Goal: Task Accomplishment & Management: Use online tool/utility

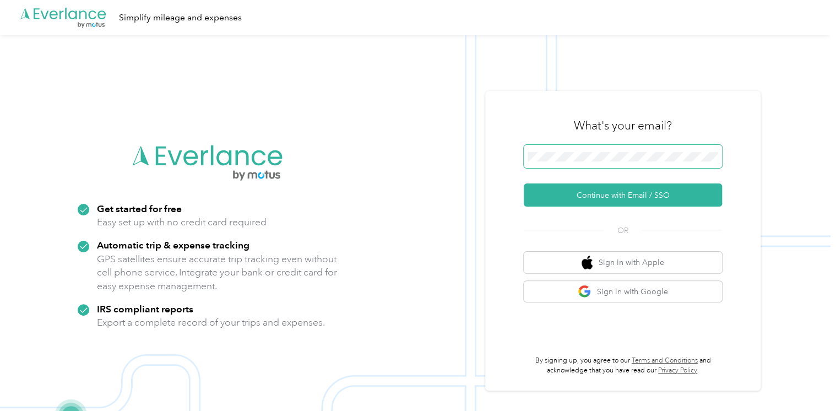
click at [559, 148] on span at bounding box center [623, 156] width 198 height 23
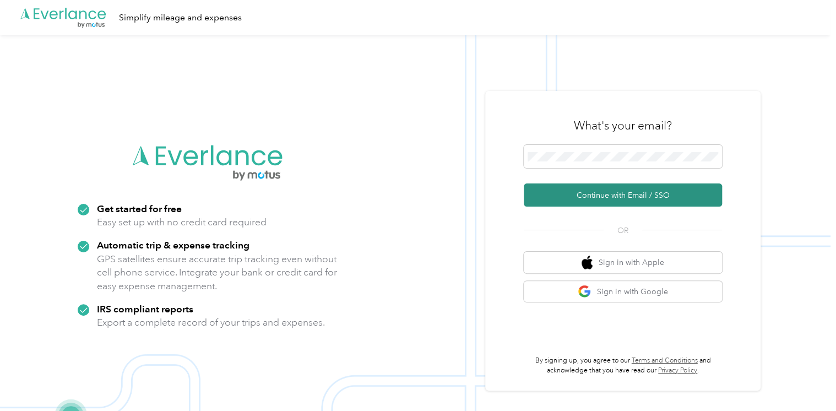
click at [624, 196] on button "Continue with Email / SSO" at bounding box center [623, 194] width 198 height 23
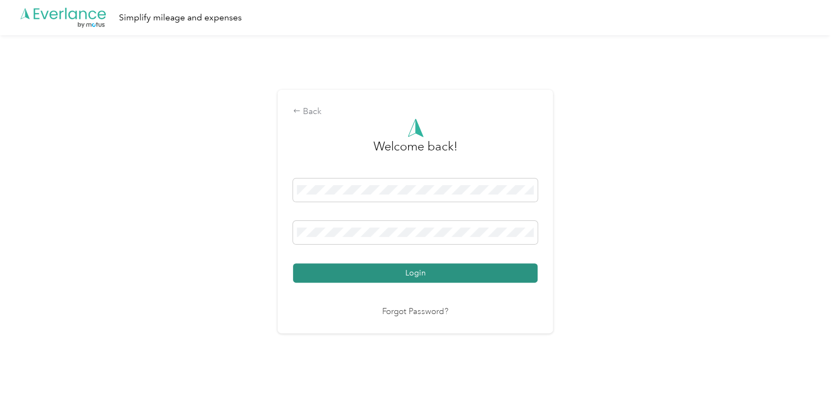
click at [443, 272] on button "Login" at bounding box center [415, 272] width 245 height 19
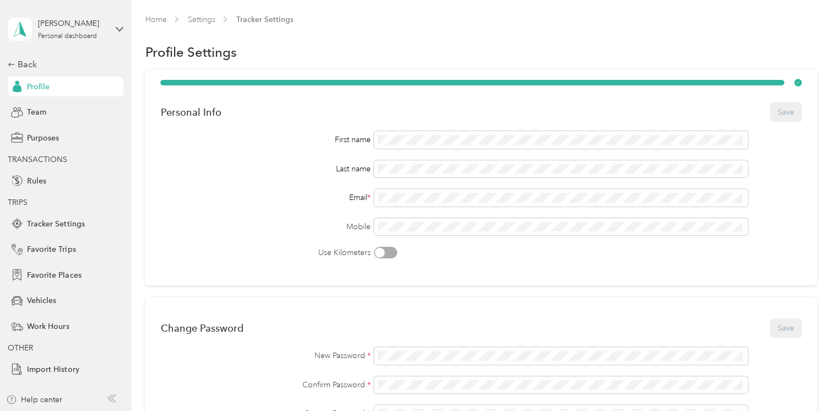
click at [27, 56] on div "[PERSON_NAME] Personal dashboard Back Profile Team Purposes TRANSACTIONS Rules …" at bounding box center [66, 189] width 116 height 379
click at [26, 62] on div "Back" at bounding box center [63, 64] width 110 height 13
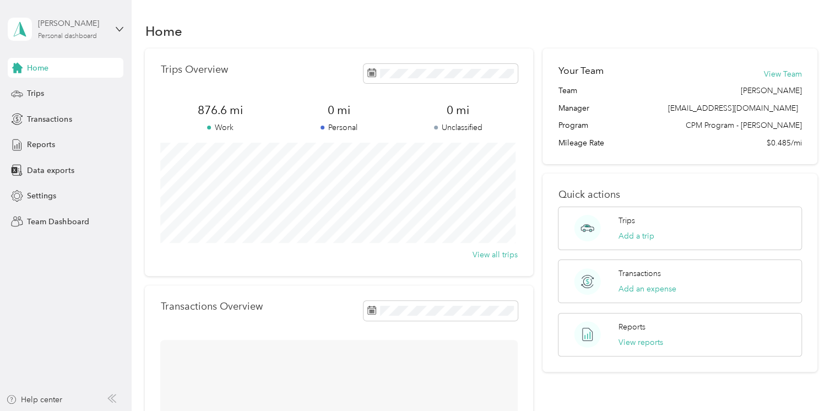
click at [100, 30] on div "[PERSON_NAME] Personal dashboard" at bounding box center [72, 29] width 69 height 22
click at [82, 95] on div "Team dashboard" at bounding box center [124, 90] width 217 height 19
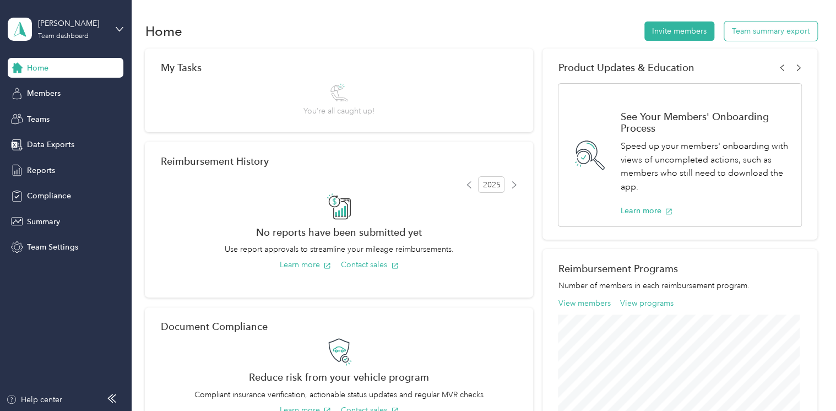
click at [772, 28] on button "Team summary export" at bounding box center [770, 30] width 93 height 19
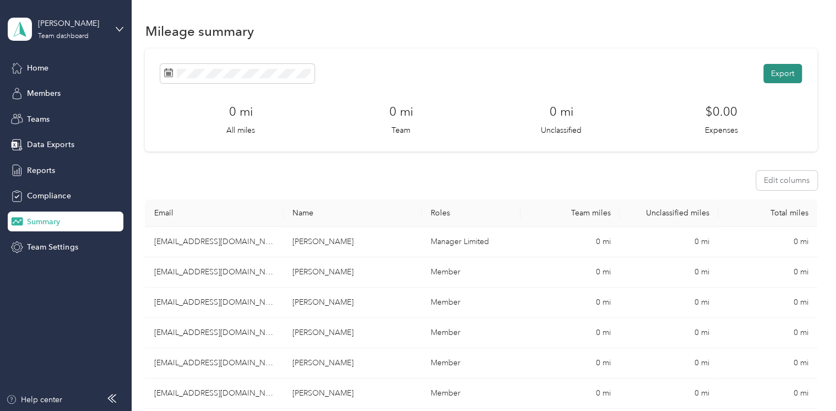
click at [777, 73] on button "Export" at bounding box center [783, 73] width 39 height 19
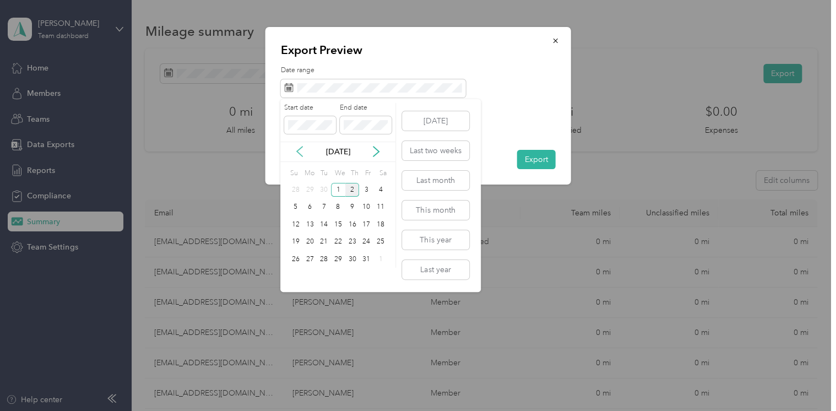
click at [298, 150] on icon at bounding box center [300, 152] width 6 height 10
click at [293, 240] on div "21" at bounding box center [296, 242] width 14 height 14
click at [324, 256] on div "30" at bounding box center [324, 259] width 14 height 14
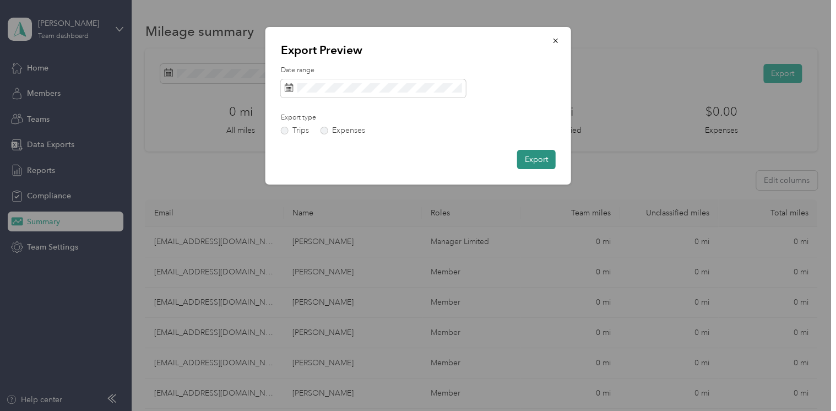
click at [528, 165] on button "Export" at bounding box center [536, 159] width 39 height 19
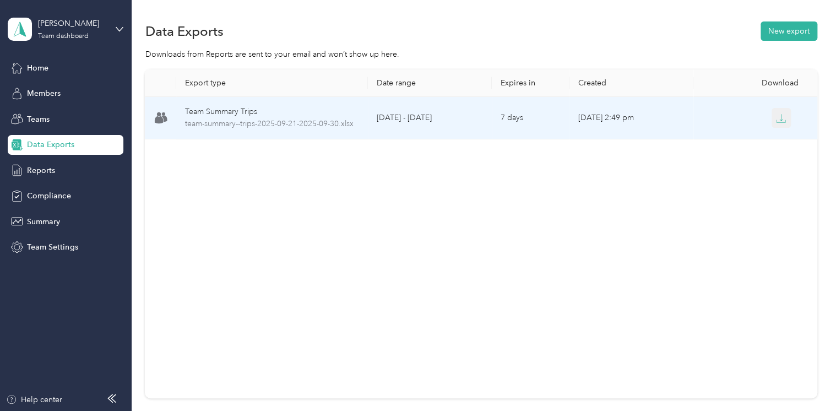
click at [772, 121] on button "button" at bounding box center [782, 118] width 20 height 20
